Goal: Task Accomplishment & Management: Use online tool/utility

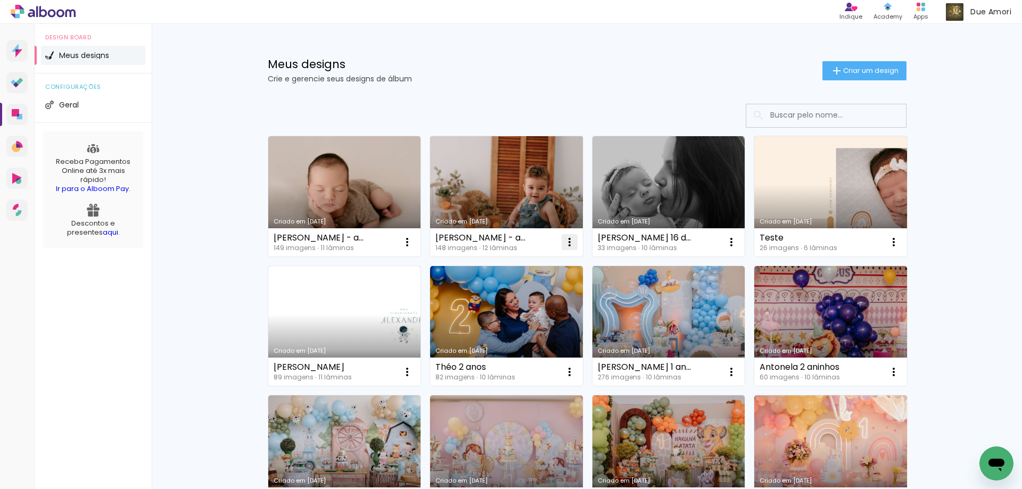
click at [567, 243] on iron-icon at bounding box center [569, 242] width 13 height 13
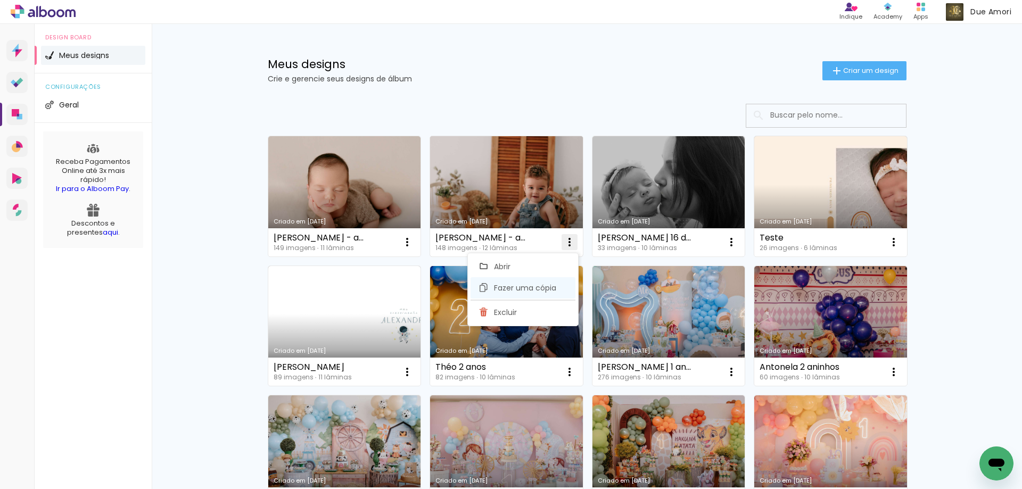
click at [531, 291] on span "Fazer uma cópia" at bounding box center [525, 287] width 62 height 7
type input "Cópia de [PERSON_NAME] - acp"
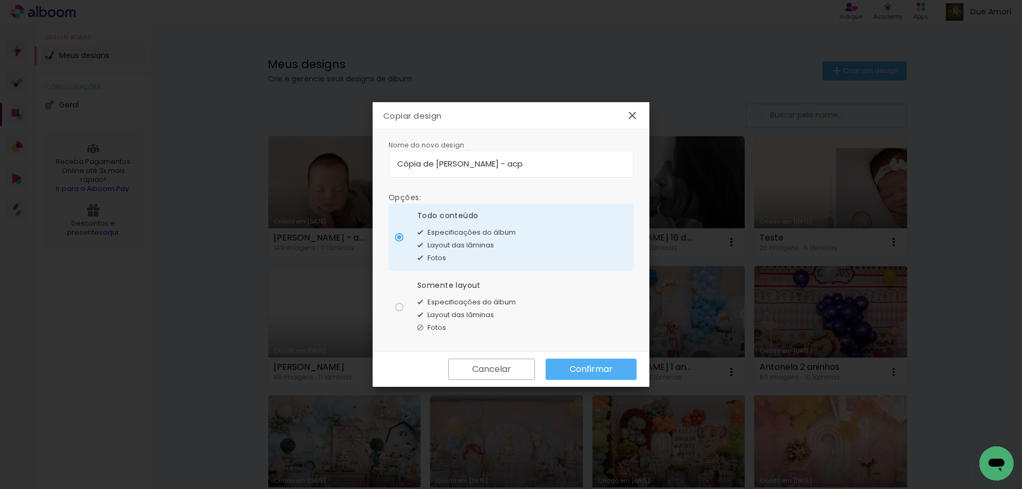
click at [0, 0] on slot "Confirmar" at bounding box center [0, 0] width 0 height 0
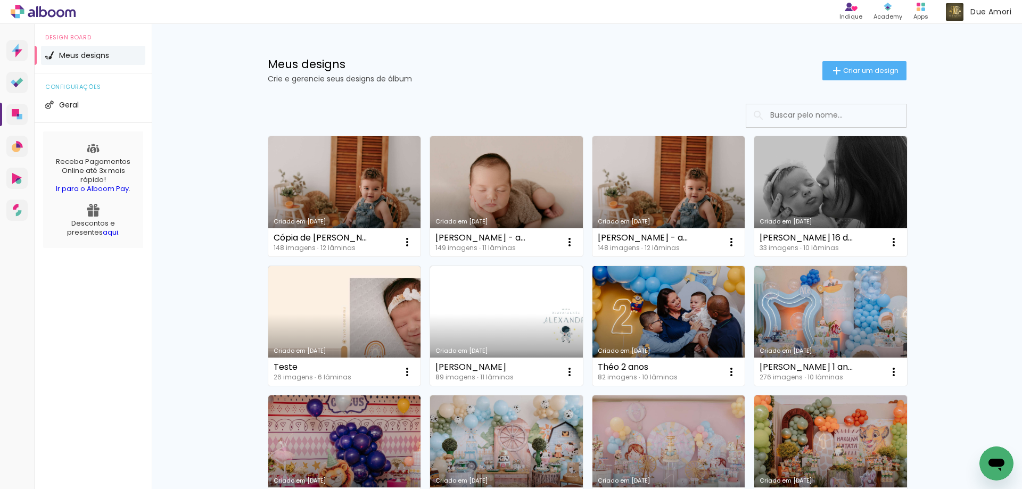
click at [15, 84] on icon at bounding box center [15, 84] width 5 height 5
